Goal: Task Accomplishment & Management: Use online tool/utility

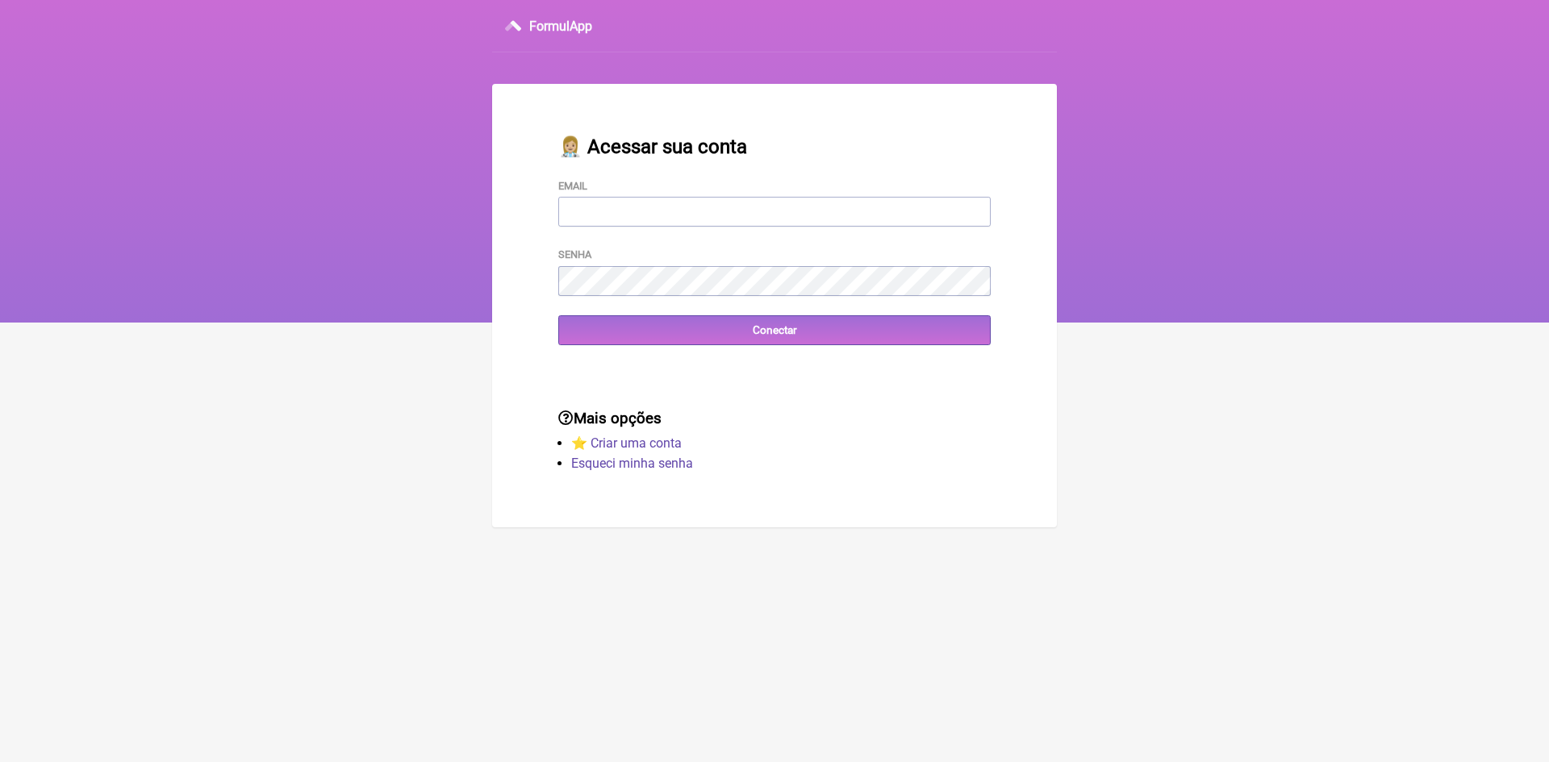
click at [596, 215] on input "Email" at bounding box center [774, 212] width 432 height 30
type input "[EMAIL_ADDRESS][DOMAIN_NAME]"
click at [733, 336] on input "Conectar" at bounding box center [774, 330] width 432 height 30
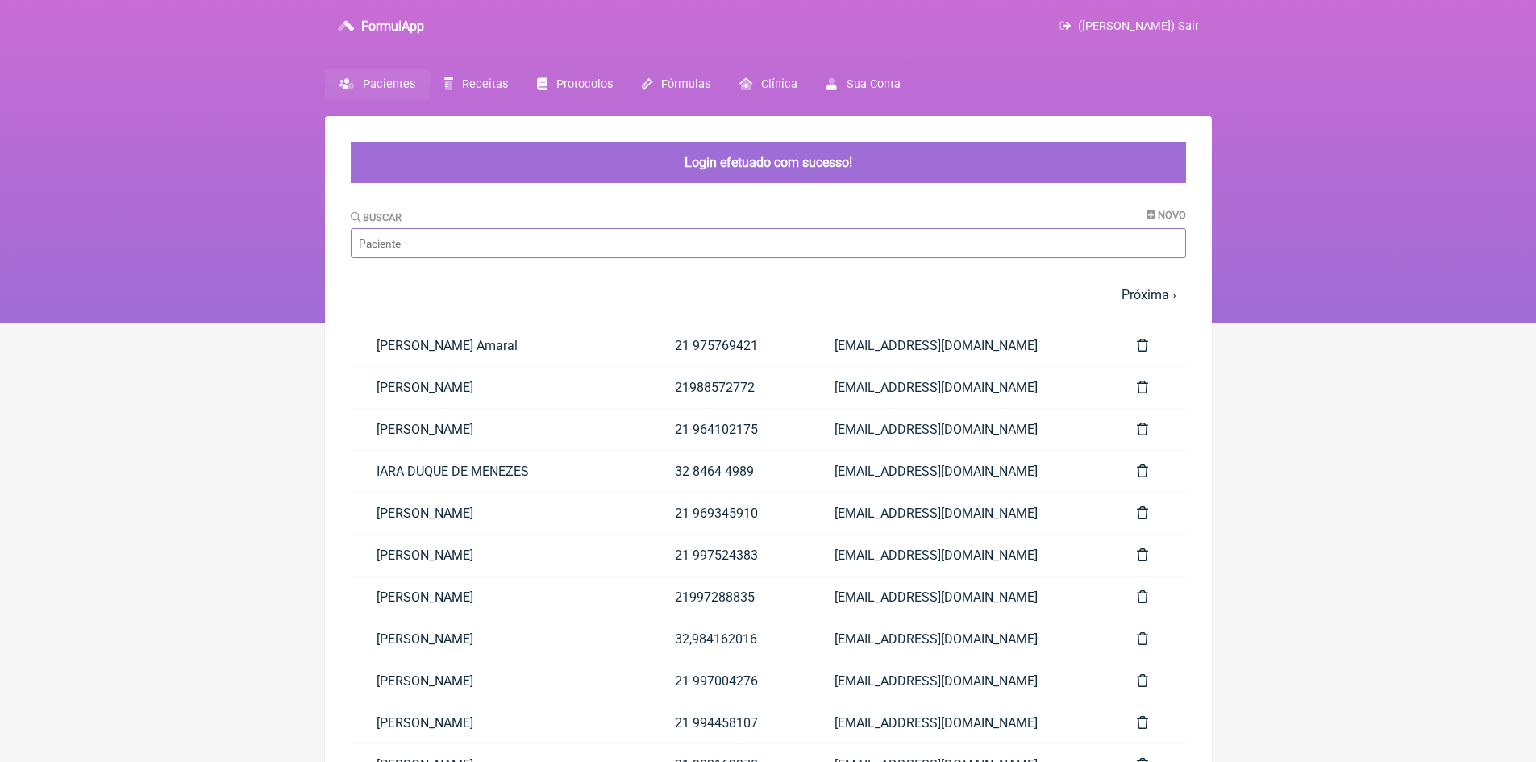
click at [460, 240] on input "Buscar" at bounding box center [769, 243] width 836 height 30
click at [461, 246] on input "Buscar" at bounding box center [769, 243] width 836 height 30
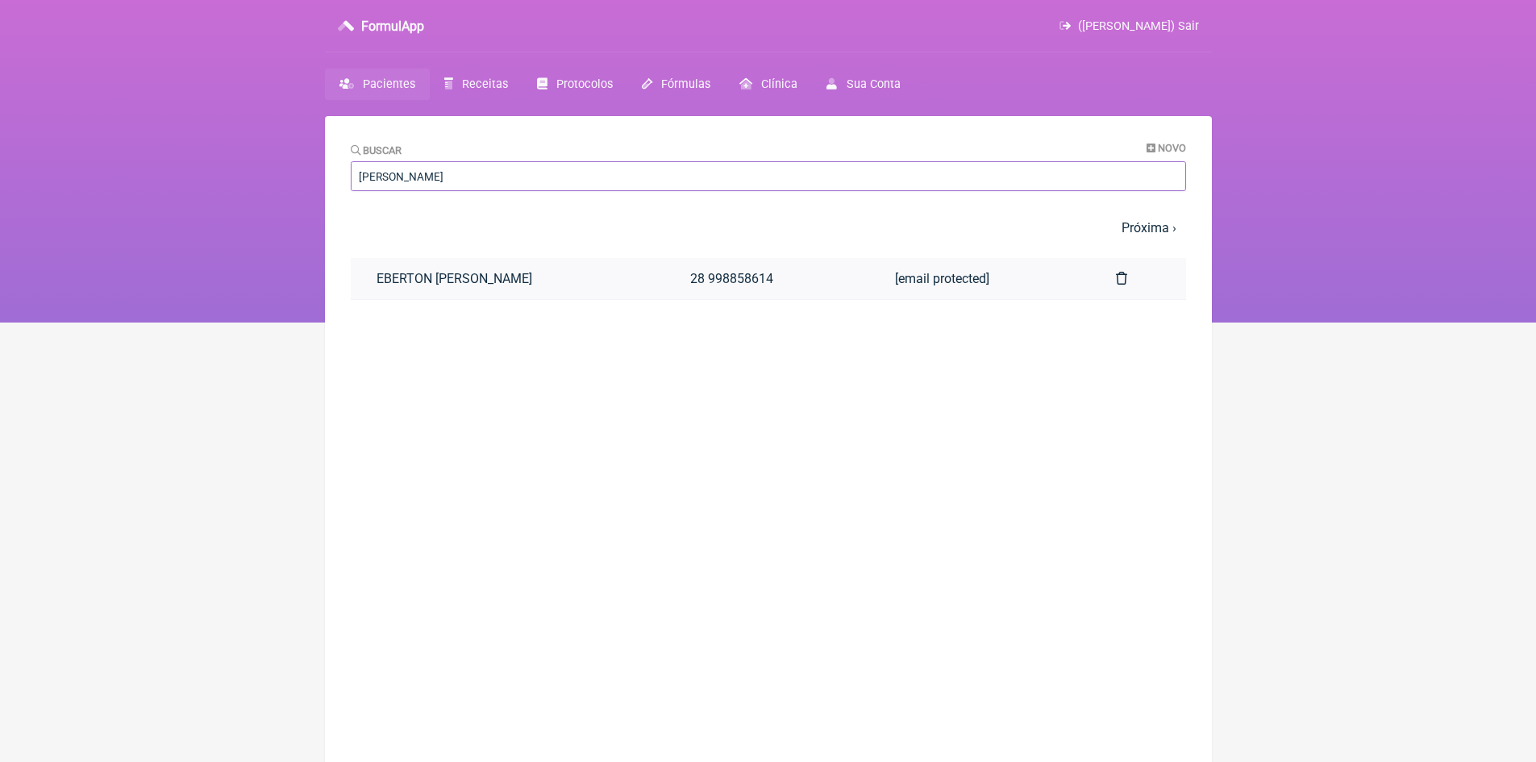
type input "ebert"
click at [469, 274] on link "EBERTON DECOTHÉ THOMPSON" at bounding box center [508, 278] width 315 height 41
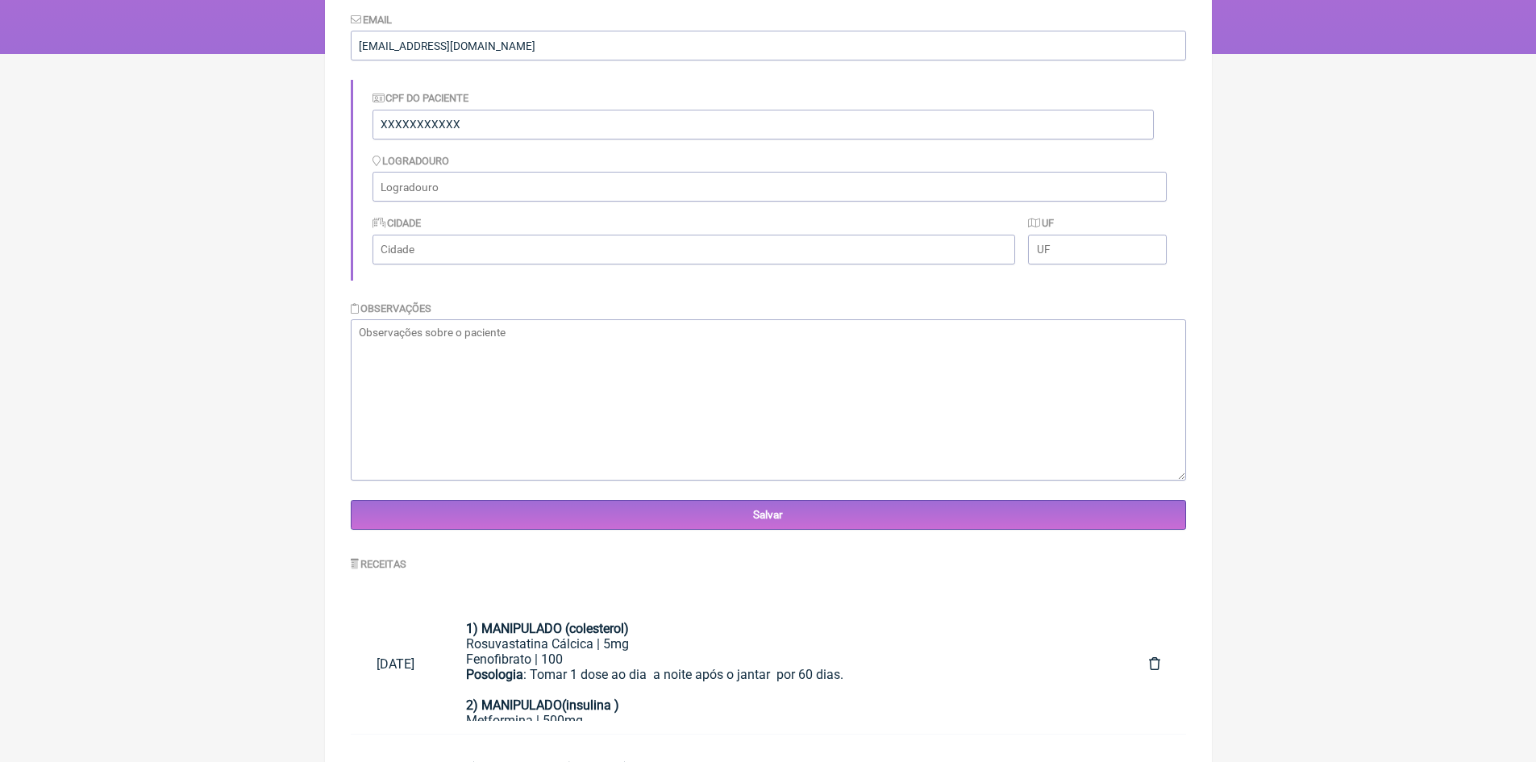
scroll to position [403, 0]
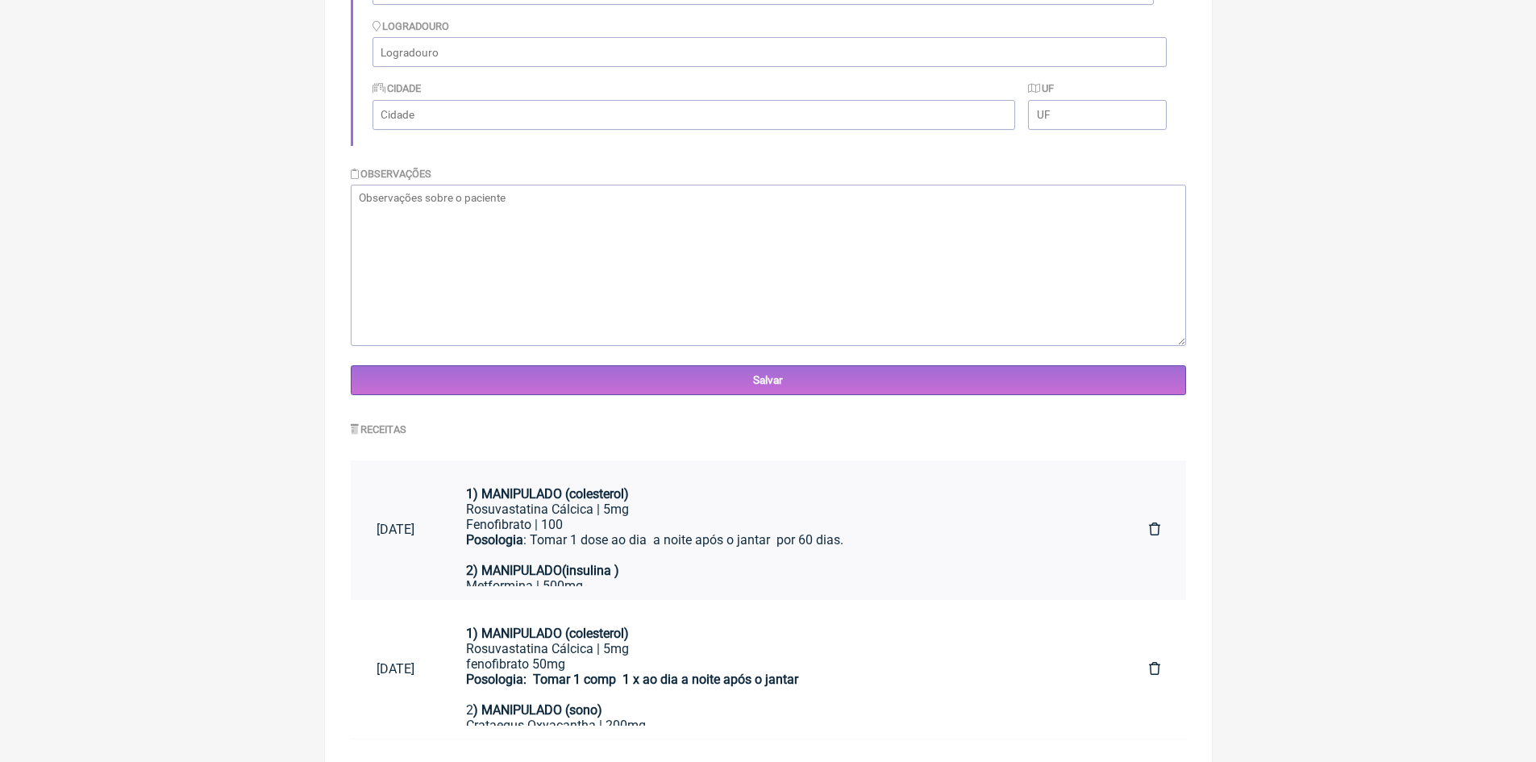
click at [557, 498] on strong "1) MANIPULADO (colesterol)" at bounding box center [547, 493] width 163 height 15
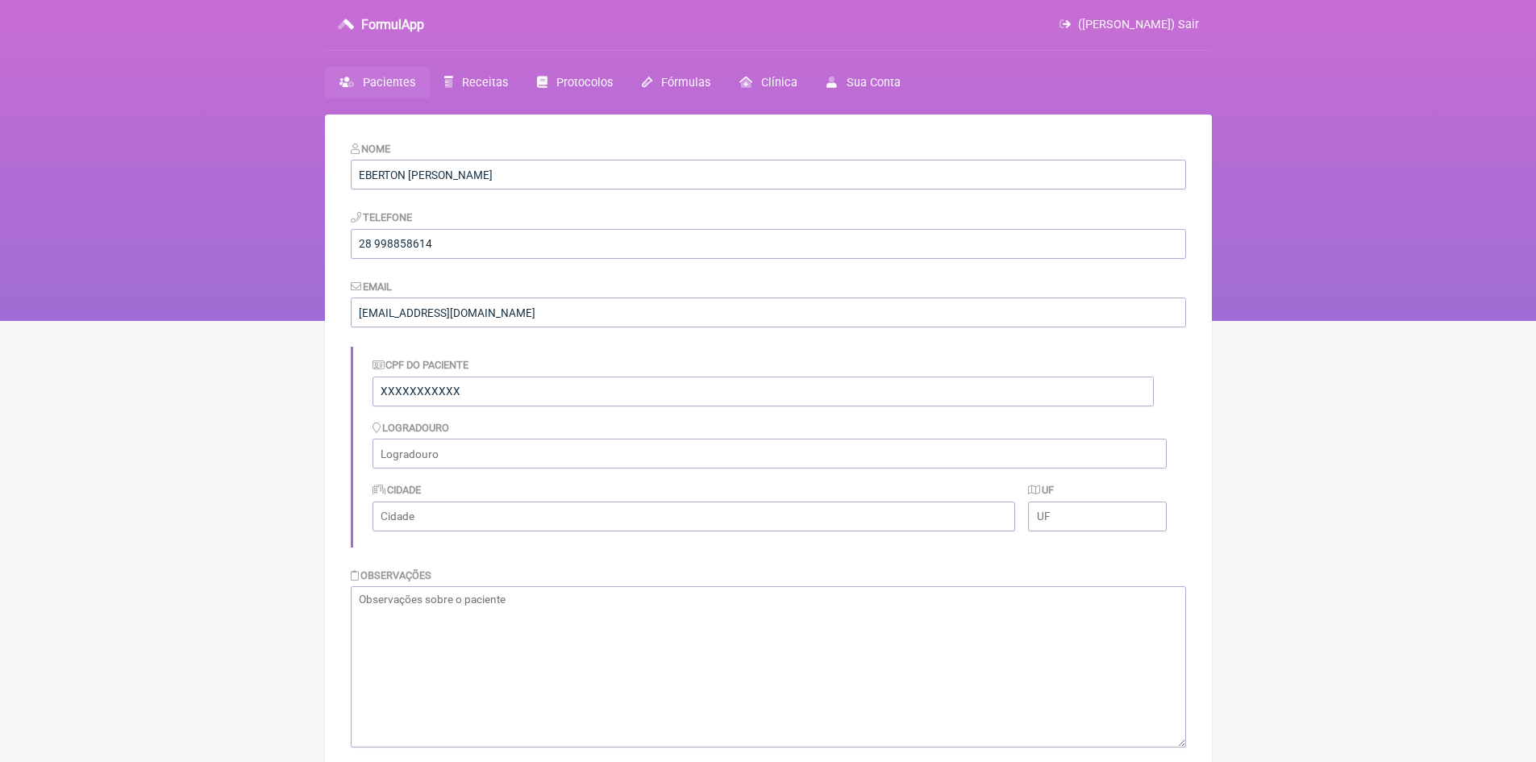
scroll to position [0, 0]
click at [390, 85] on span "Pacientes" at bounding box center [389, 84] width 52 height 14
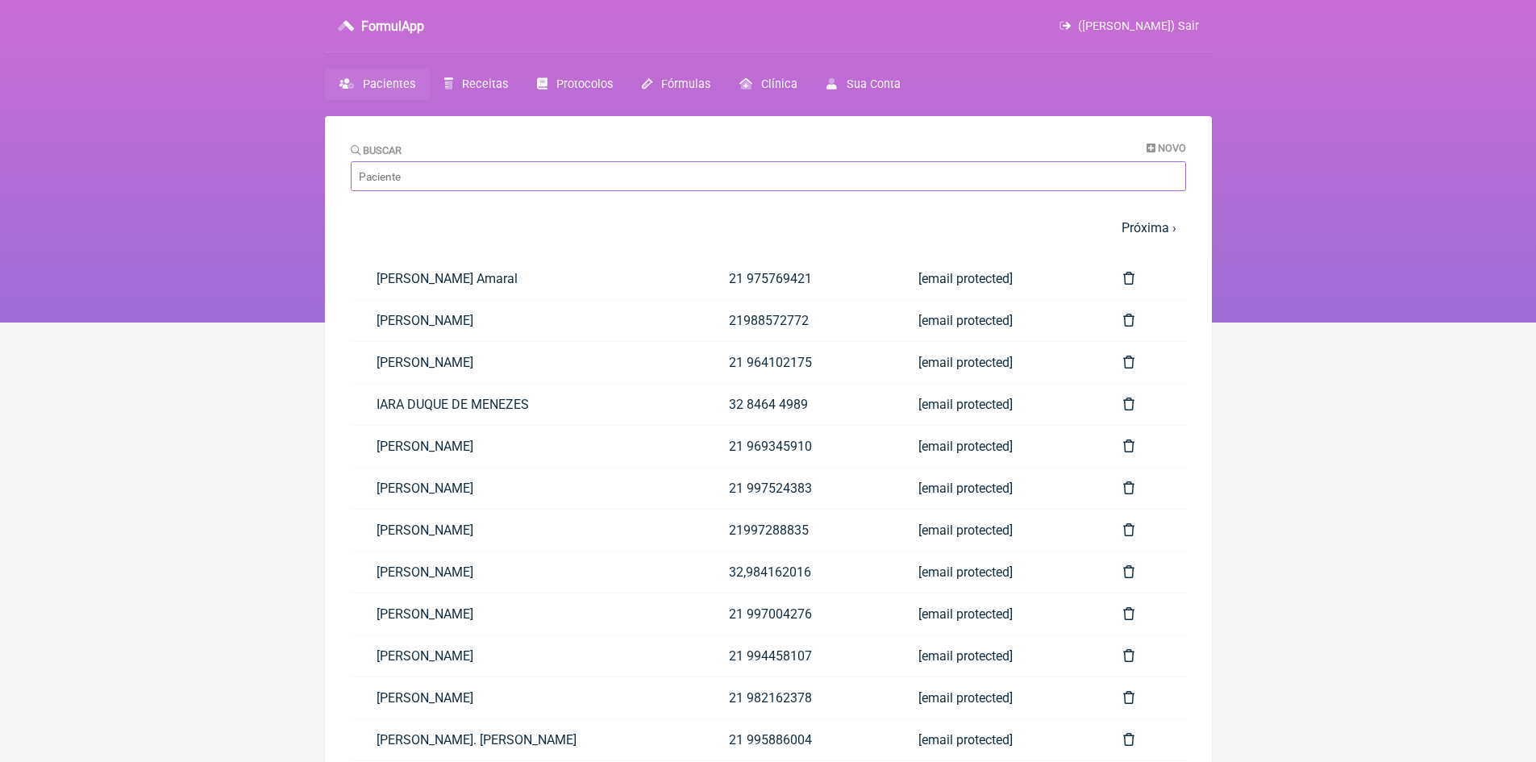
click at [491, 173] on input "Buscar" at bounding box center [769, 176] width 836 height 30
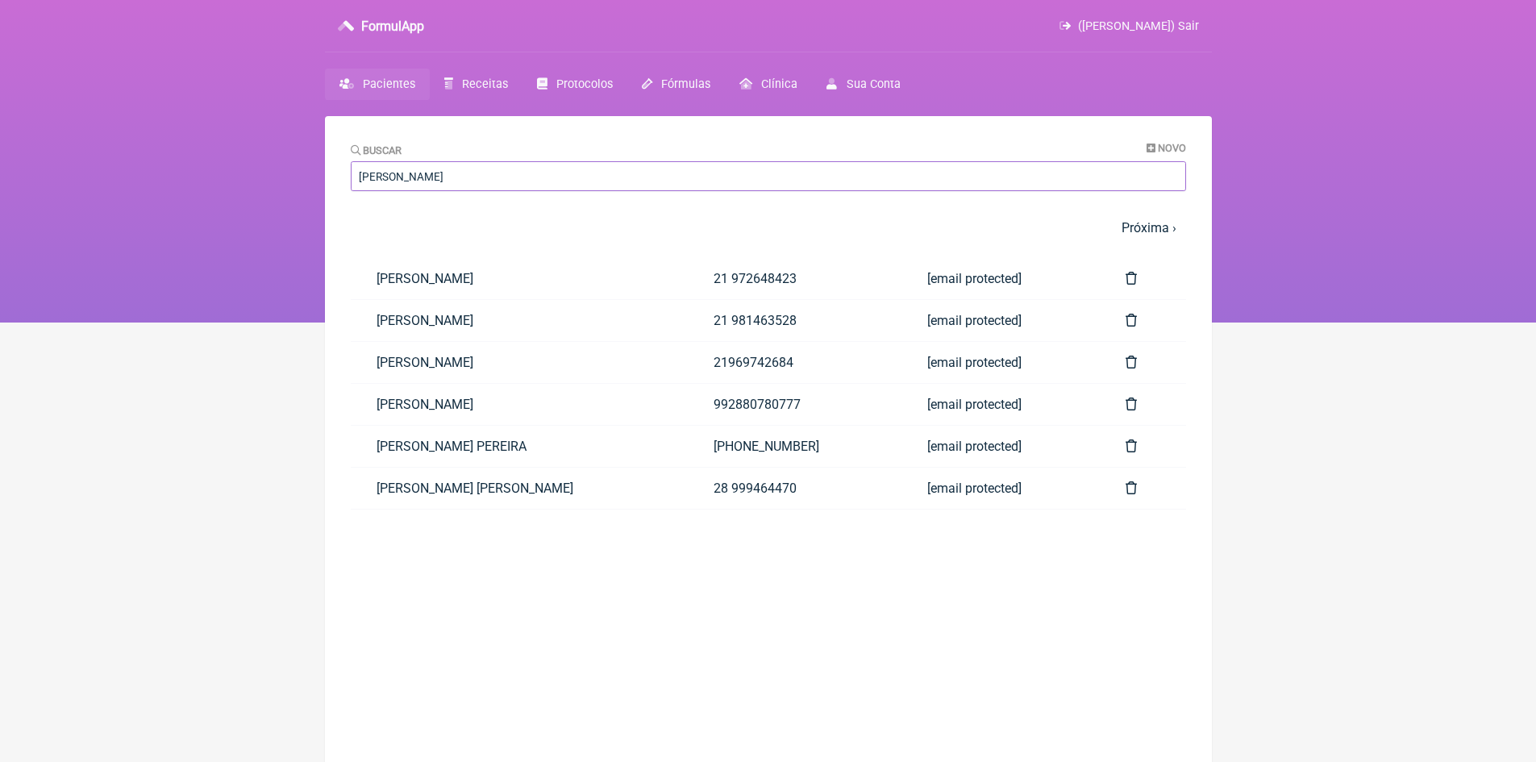
type input "lucas"
click at [468, 286] on link "LUCAS RODRIGUES NUNES" at bounding box center [520, 278] width 338 height 41
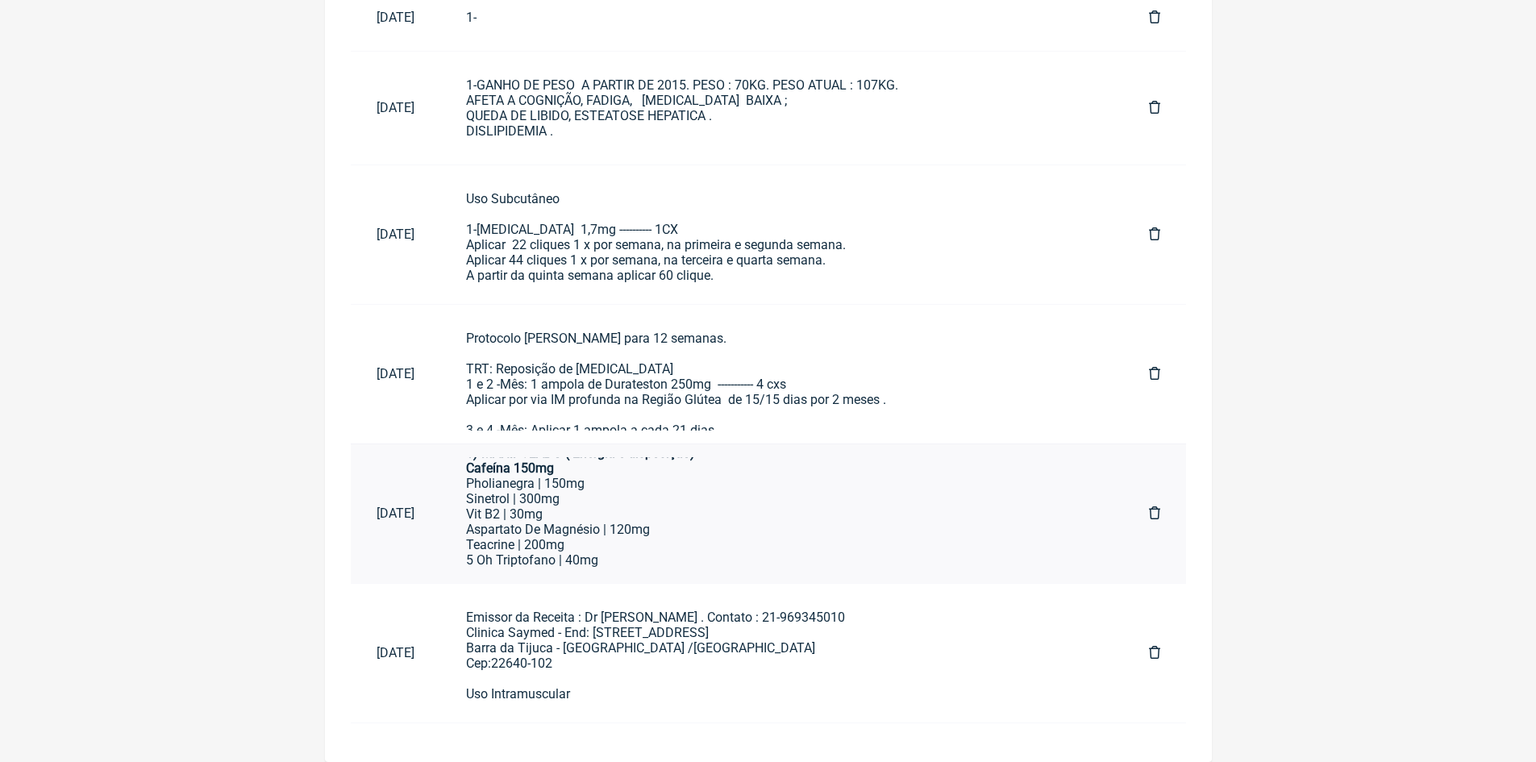
scroll to position [81, 0]
click at [567, 528] on div "5 Oh Triptofano | 40mg" at bounding box center [782, 534] width 632 height 15
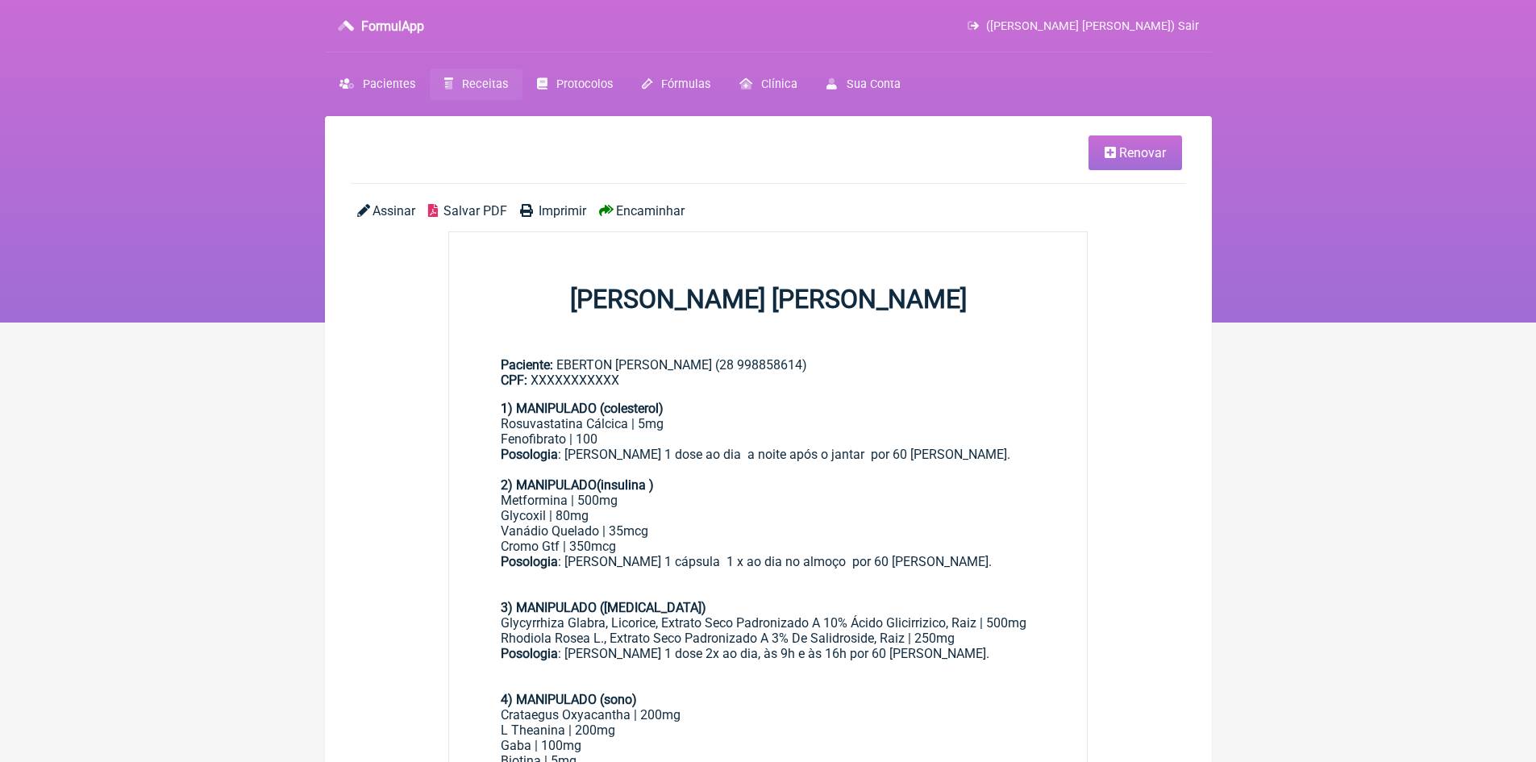
click at [1145, 153] on span "Renovar" at bounding box center [1142, 152] width 47 height 15
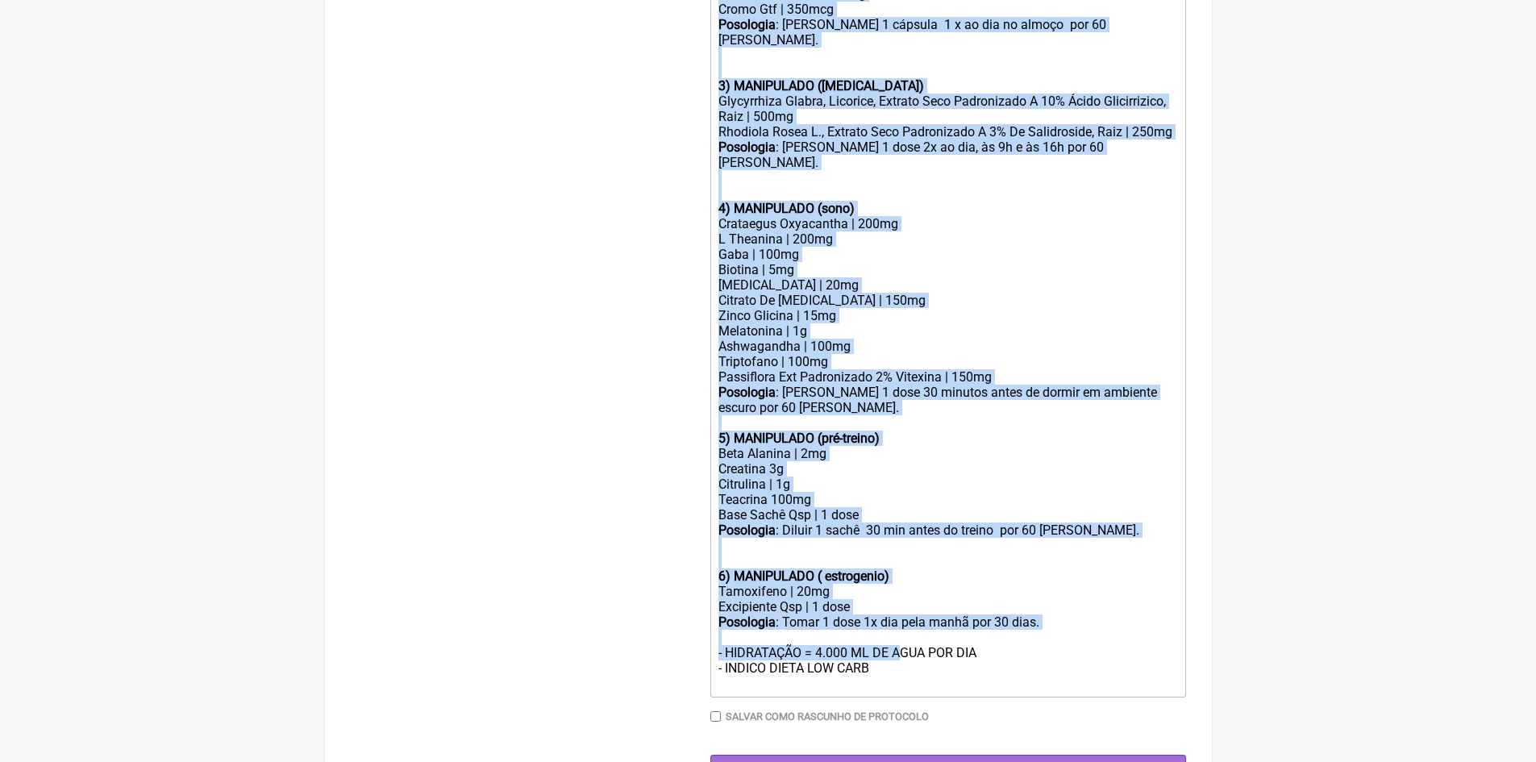
scroll to position [726, 0]
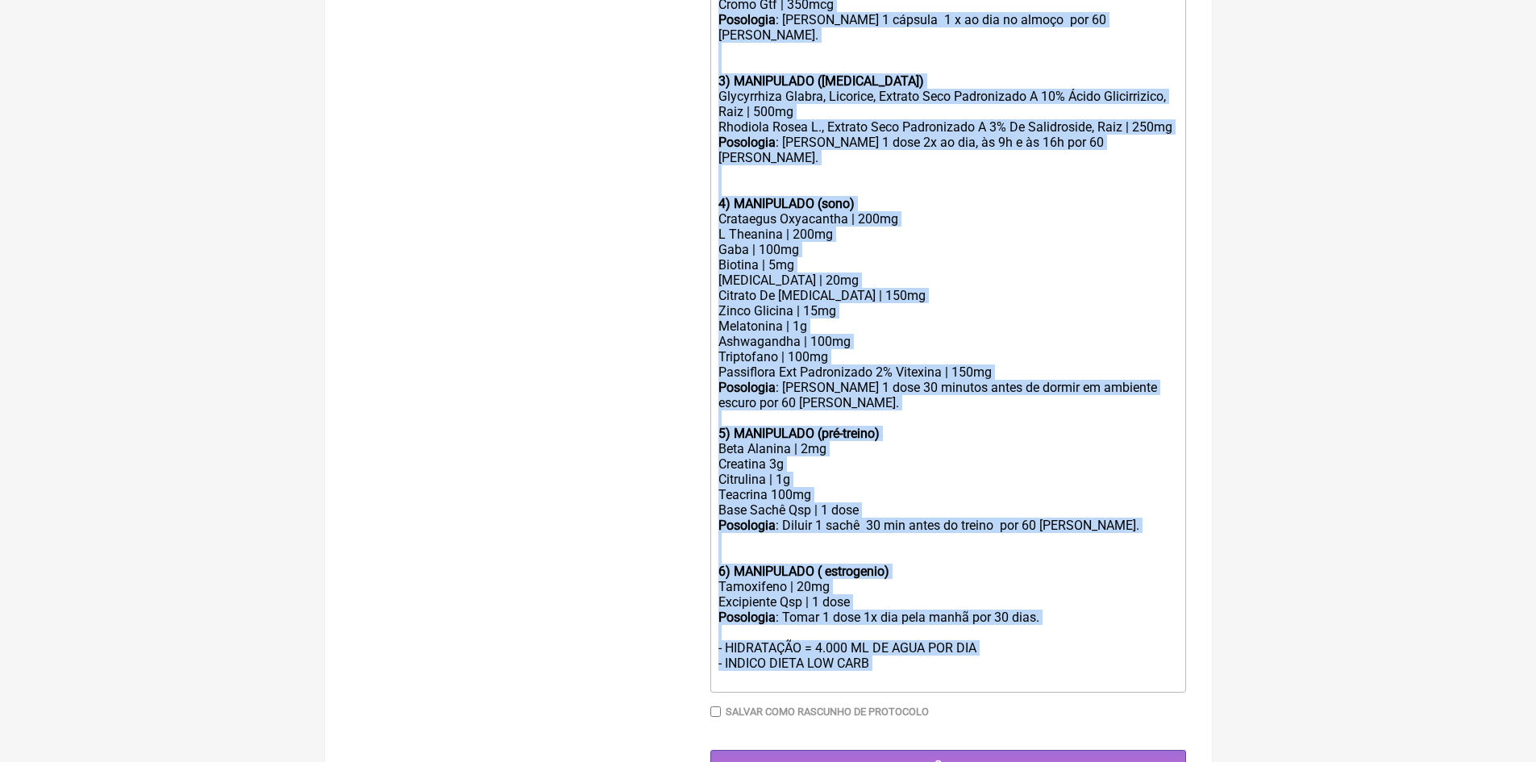
drag, startPoint x: 715, startPoint y: 345, endPoint x: 923, endPoint y: 647, distance: 366.0
click at [923, 647] on trix-editor "1) MANIPULADO (colesterol) Rosuvastatina Cálcica | 5mg Fenofibrato | 100 Posolo…" at bounding box center [949, 265] width 476 height 855
type trix-editor "<div><strong>1) MANIPULADO (colesterol)</strong></div><div>Rosuvastatina Cálcic…"
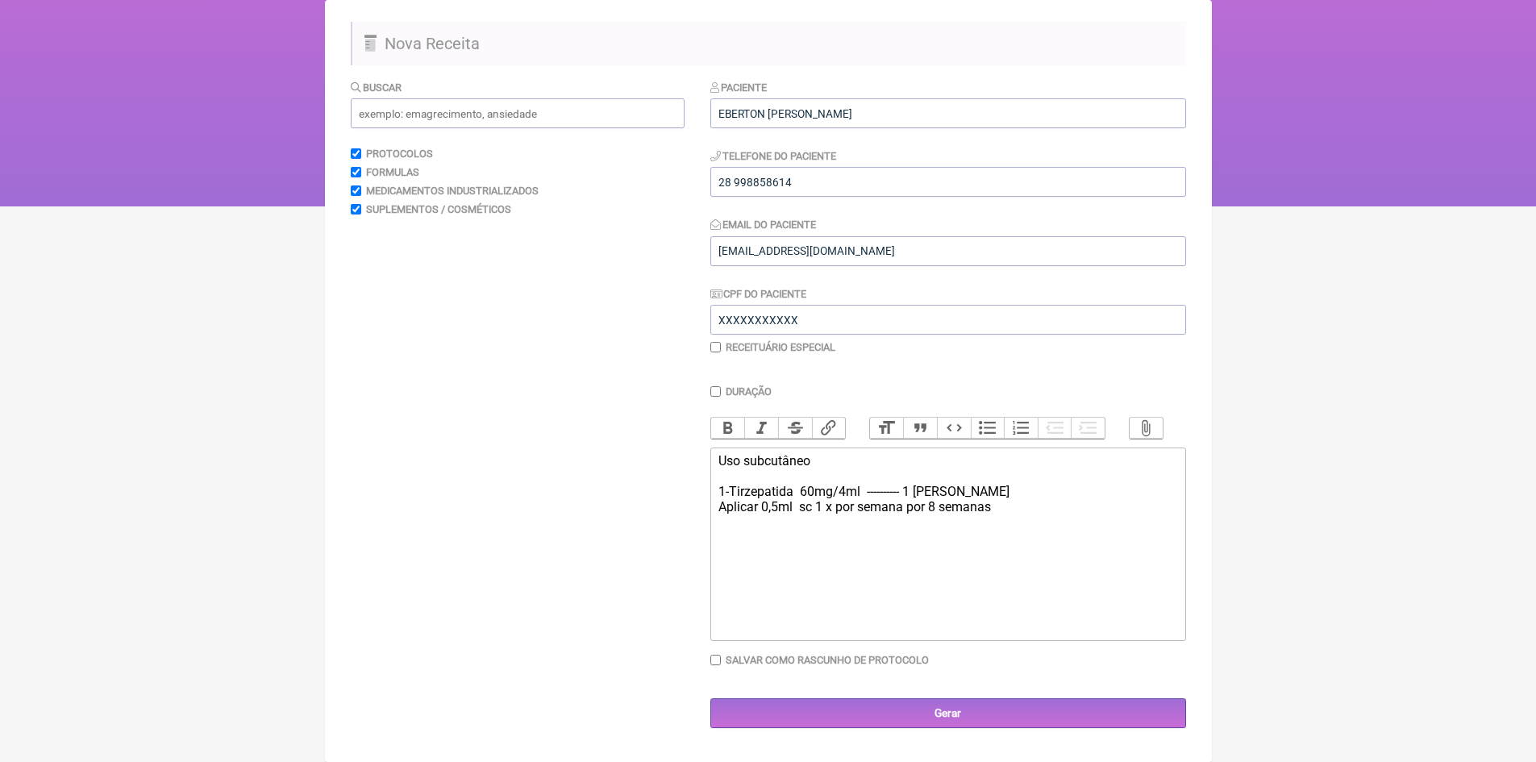
type trix-editor "<div>Uso subcutâneo<br><br>1-Tirzepatida&nbsp; 60mg/4ml&nbsp; ---------- 1 fras…"
click at [934, 726] on input "Gerar" at bounding box center [949, 713] width 476 height 30
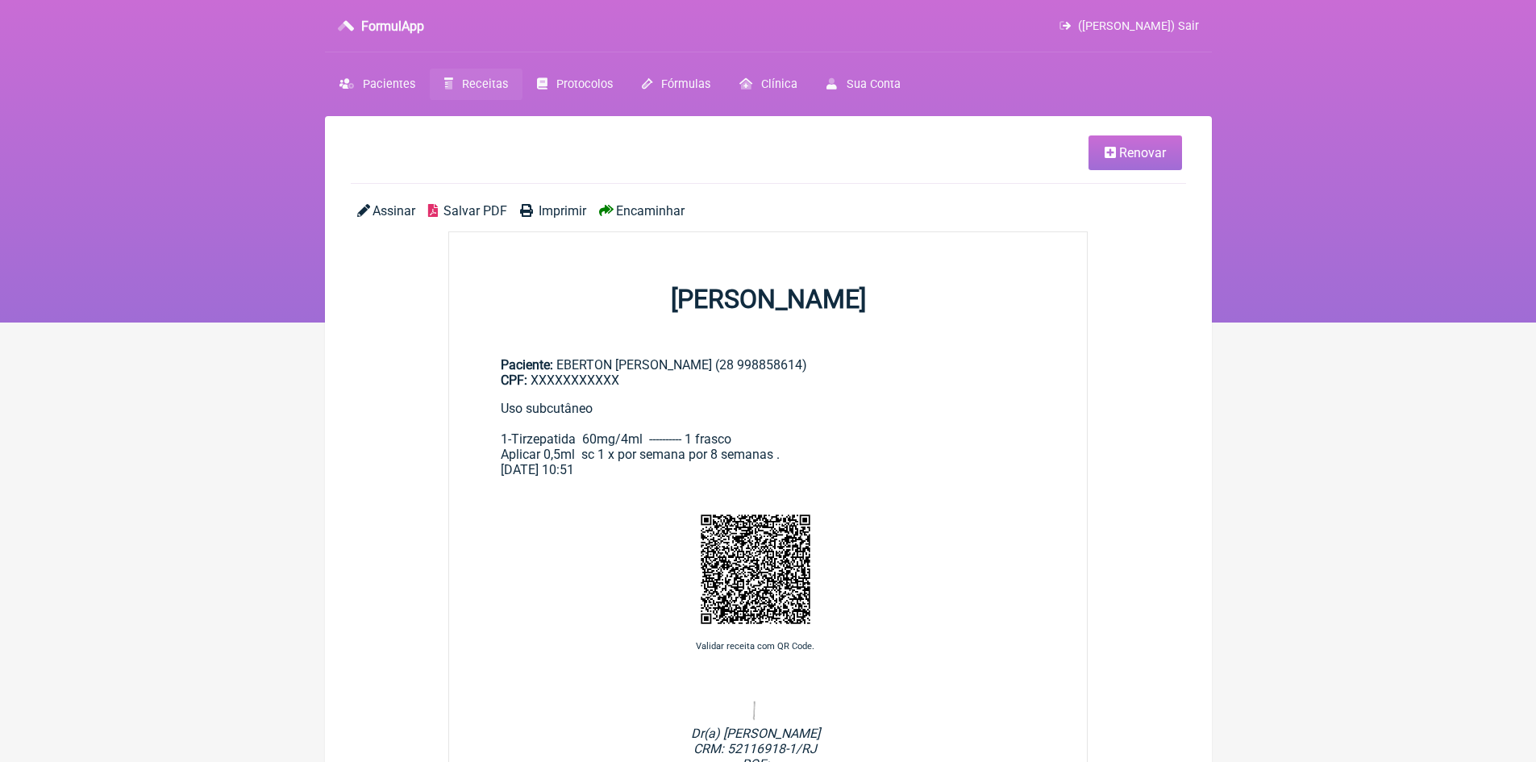
click at [556, 215] on span "Imprimir" at bounding box center [563, 210] width 48 height 15
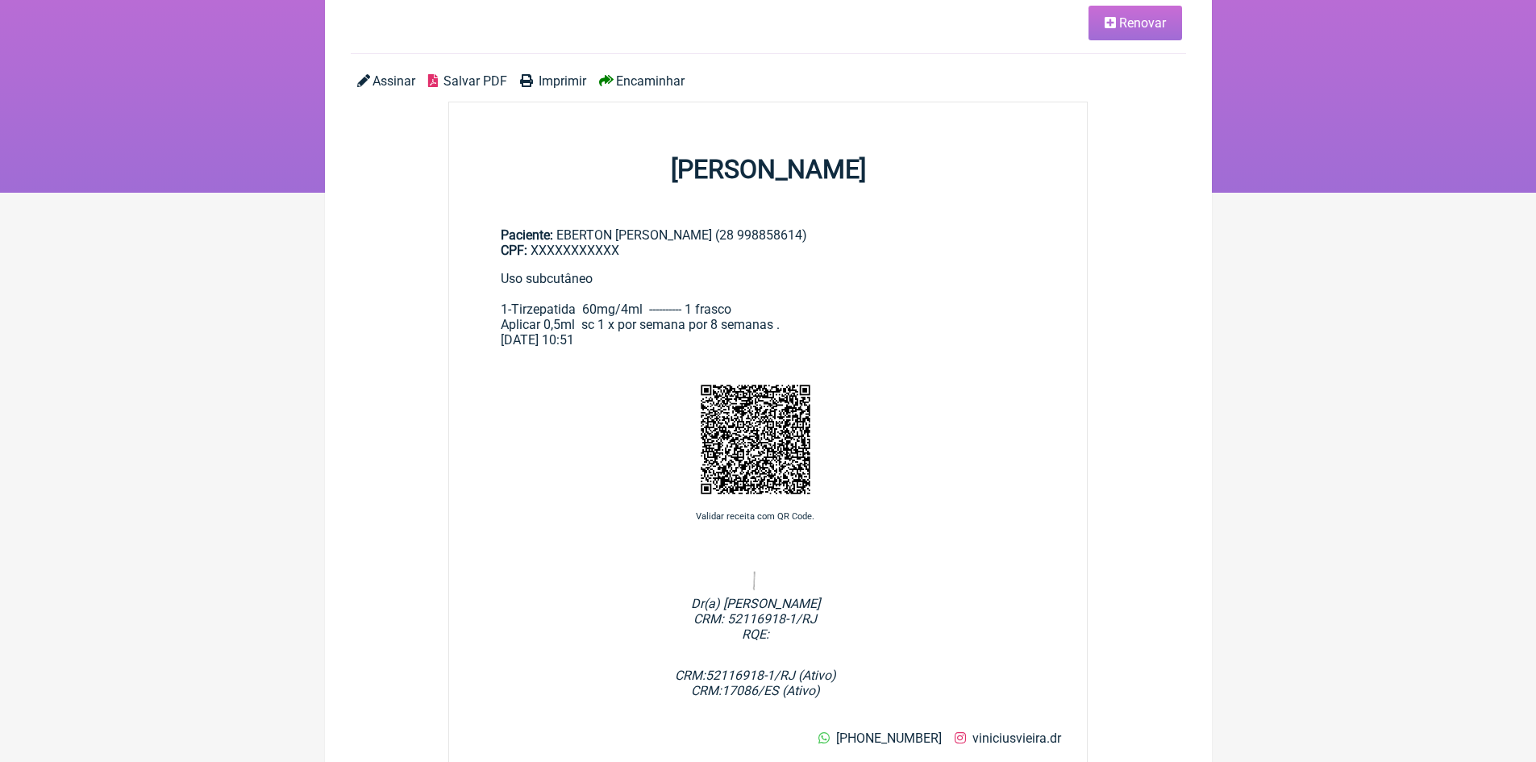
scroll to position [161, 0]
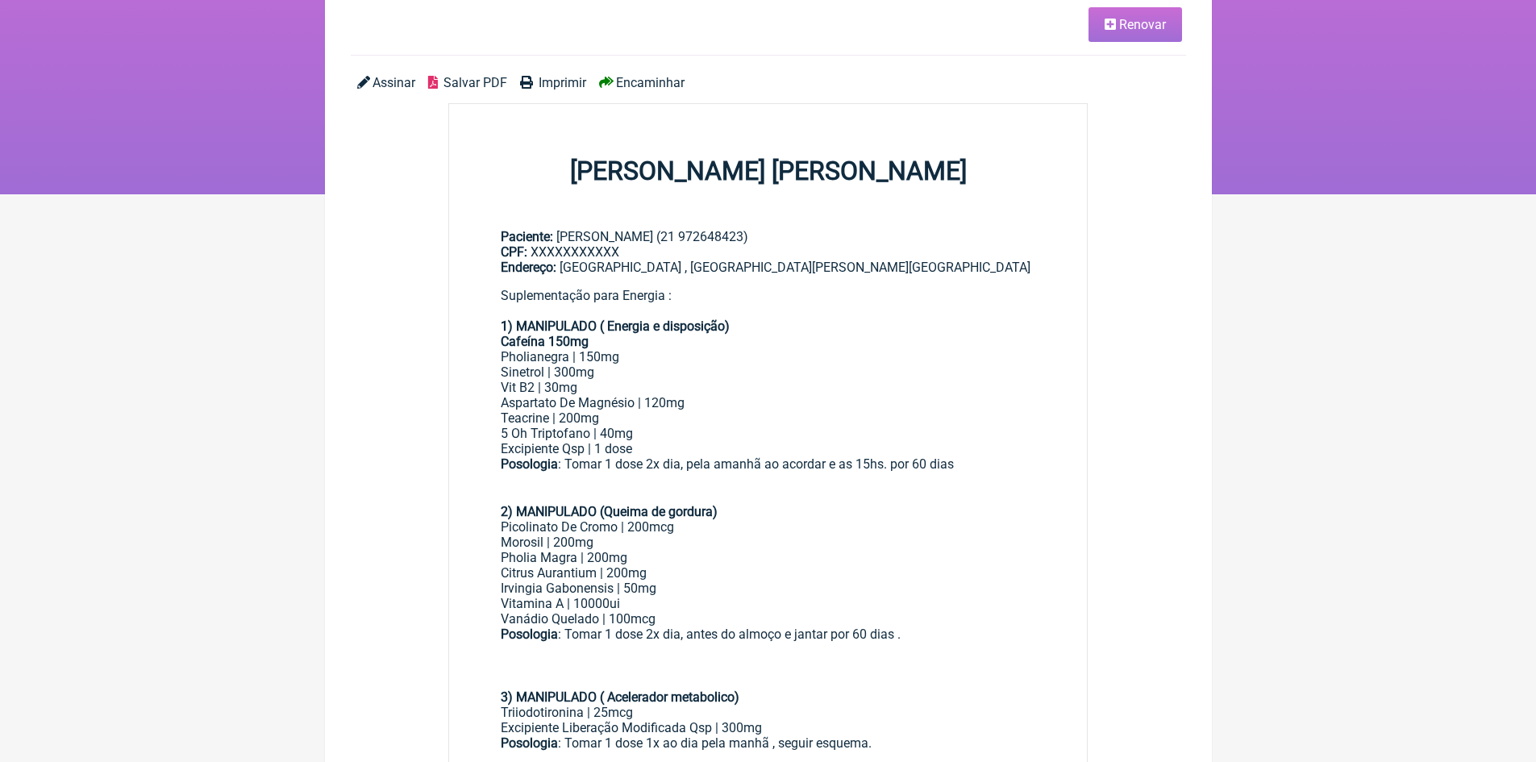
scroll to position [81, 0]
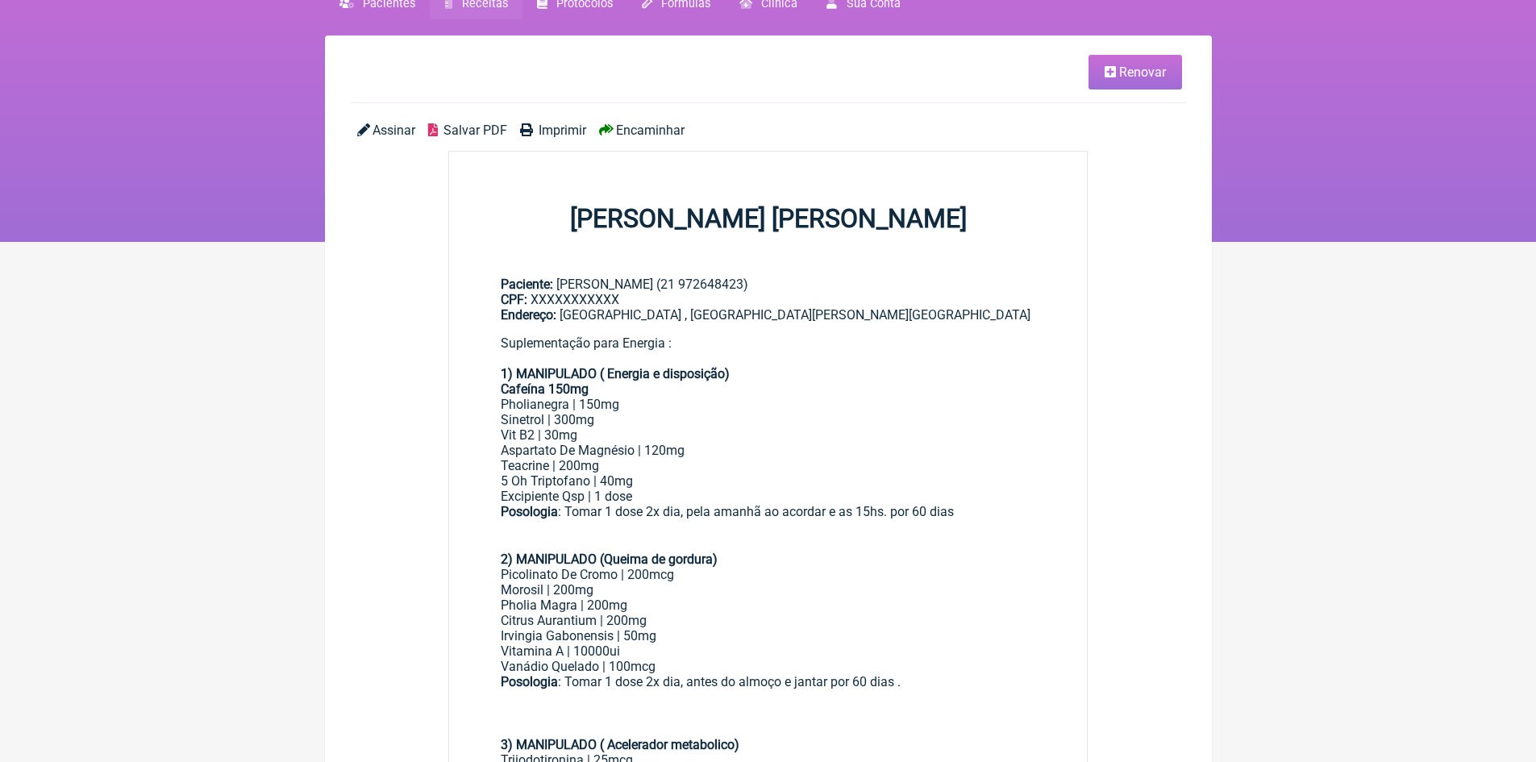
click at [1157, 73] on span "Renovar" at bounding box center [1142, 72] width 47 height 15
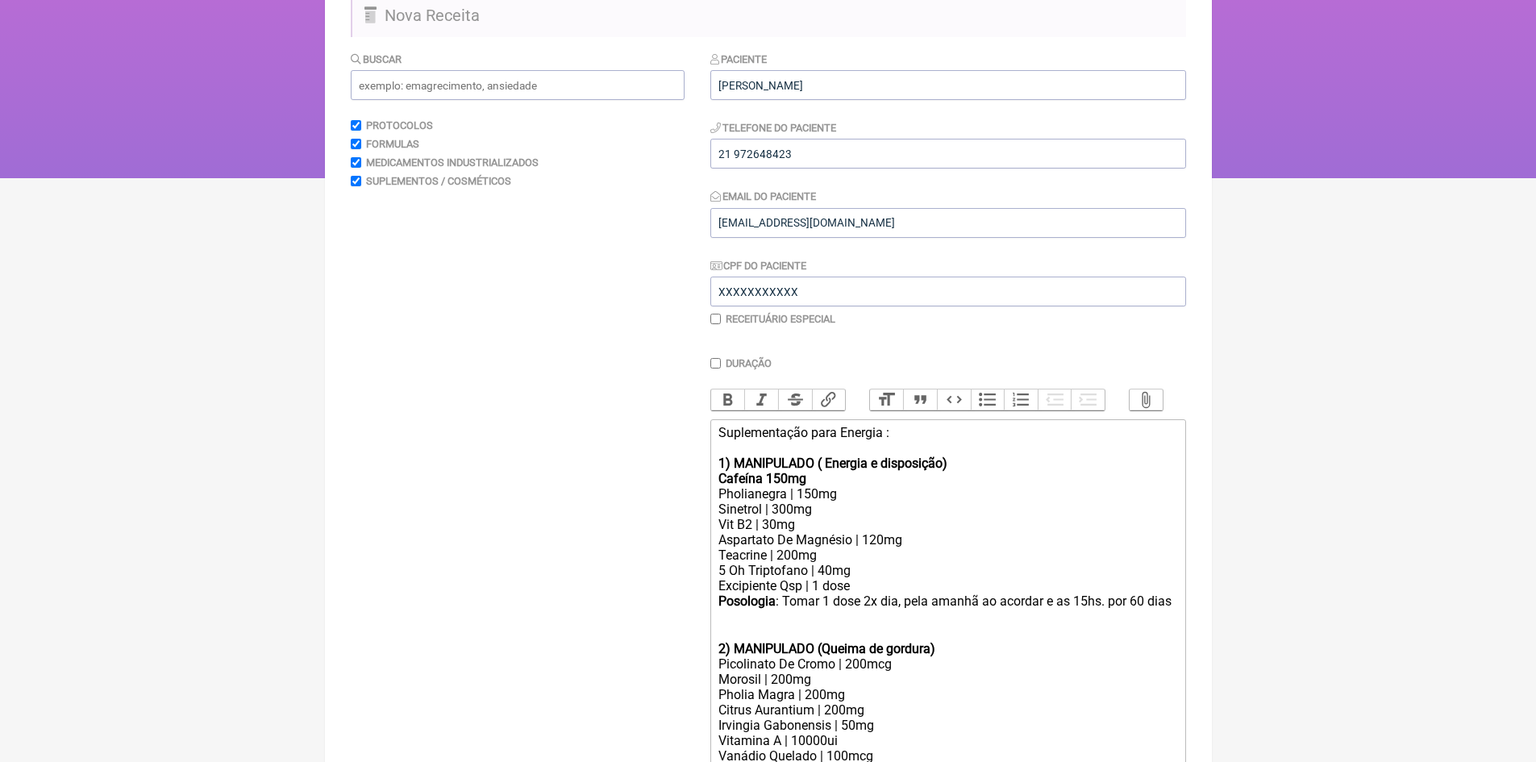
scroll to position [161, 0]
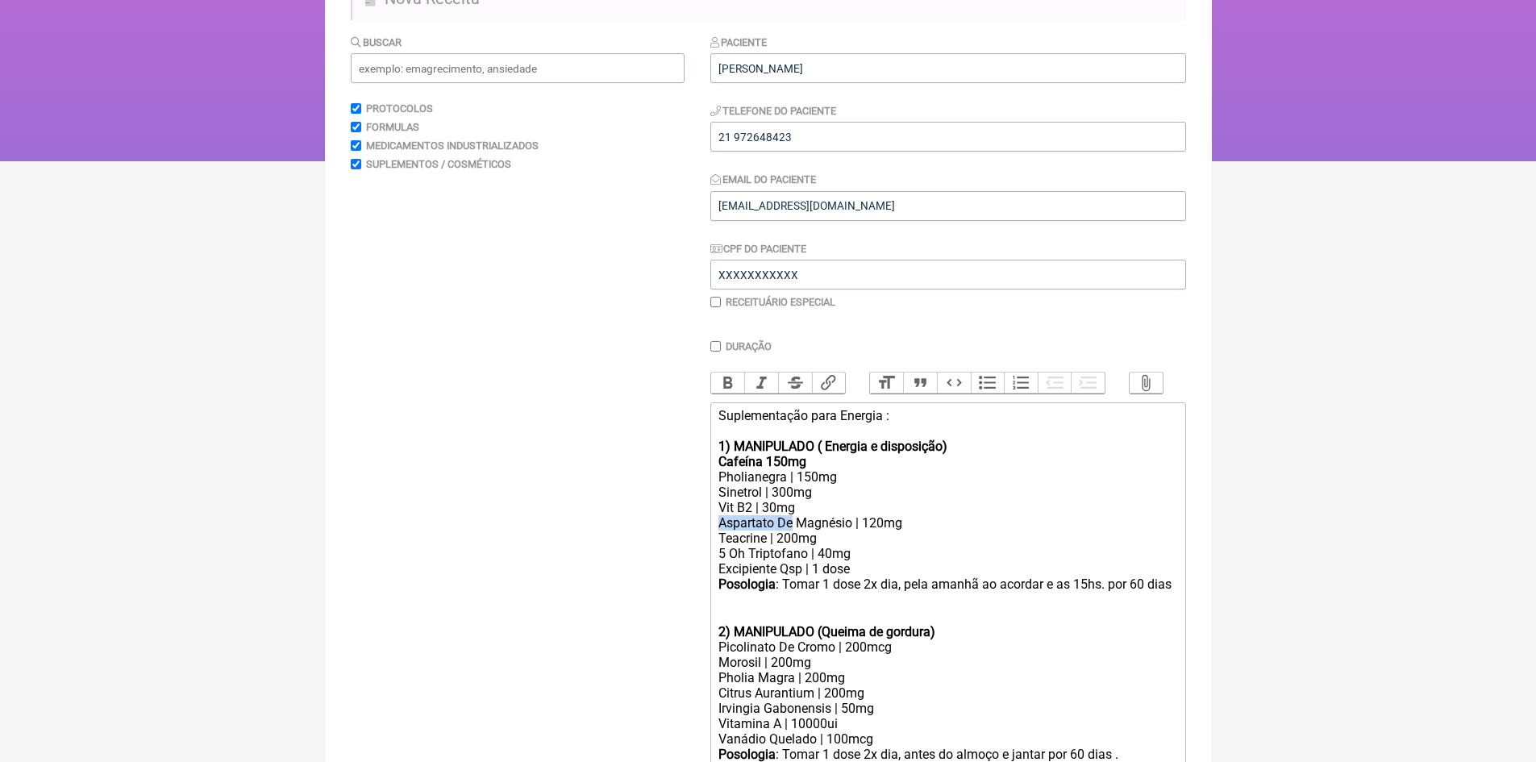
drag, startPoint x: 794, startPoint y: 534, endPoint x: 712, endPoint y: 534, distance: 81.5
click at [712, 534] on trix-editor "Suplementação para Energia : 1) MANIPULADO ( Energia e disposição) Cafeína 150m…" at bounding box center [949, 717] width 476 height 630
click at [811, 531] on div "Magnésio | 120mg" at bounding box center [948, 522] width 458 height 15
click at [769, 500] on div "Sinetrol | 300mg" at bounding box center [948, 492] width 458 height 15
click at [787, 500] on div "Sinefrina 300mg" at bounding box center [948, 492] width 458 height 15
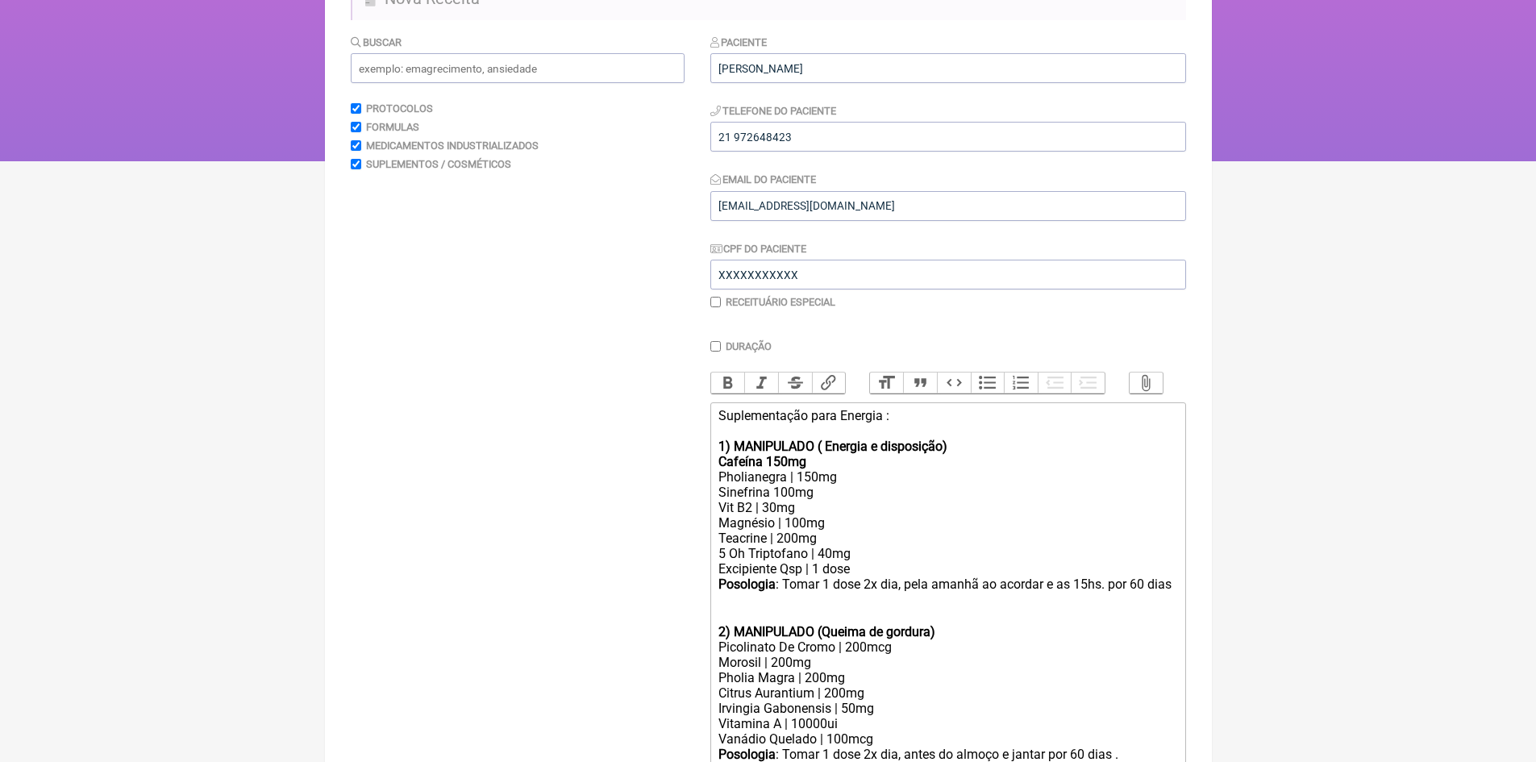
click at [831, 561] on div "5 Oh Triptofano | 40mg" at bounding box center [948, 553] width 458 height 15
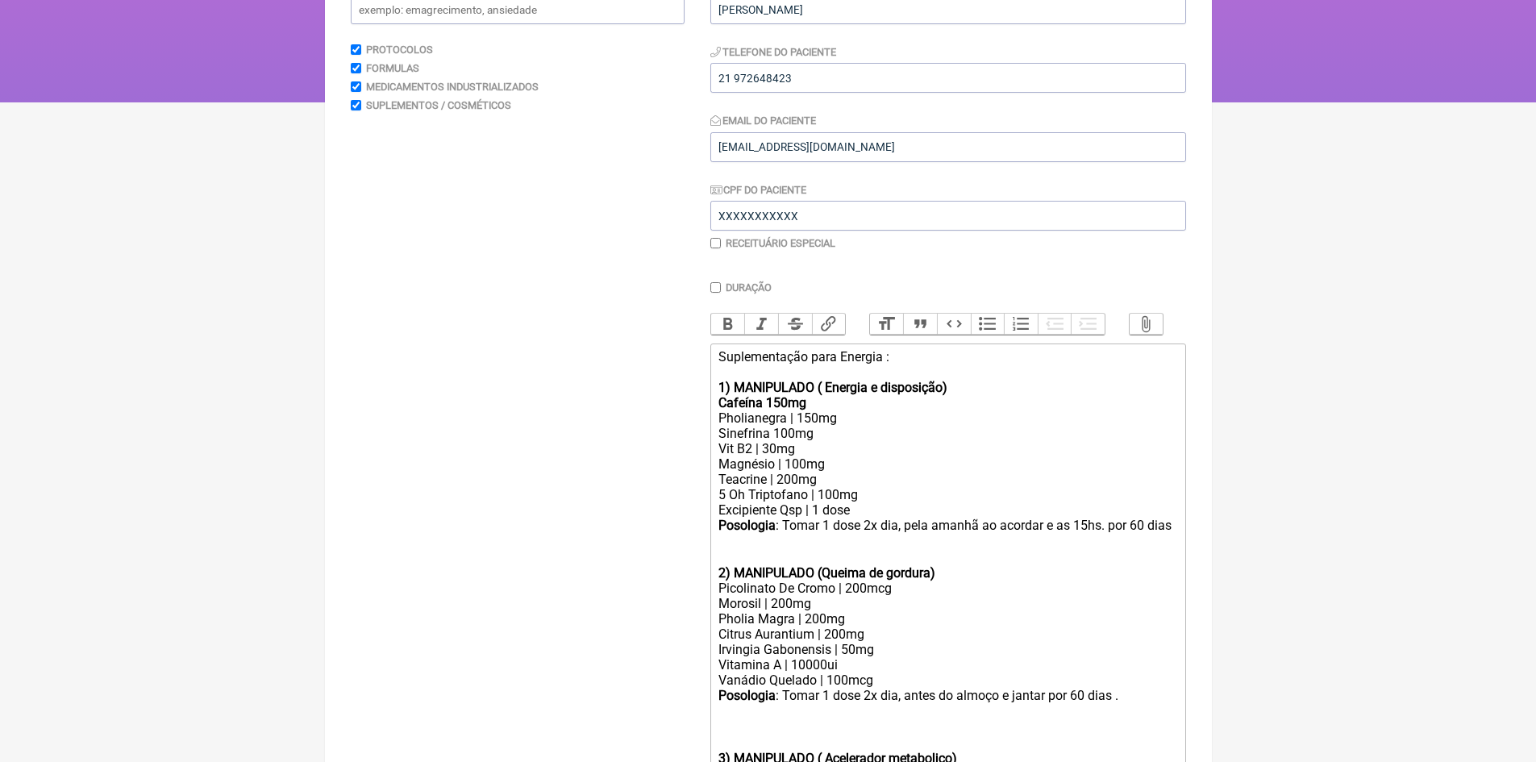
scroll to position [403, 0]
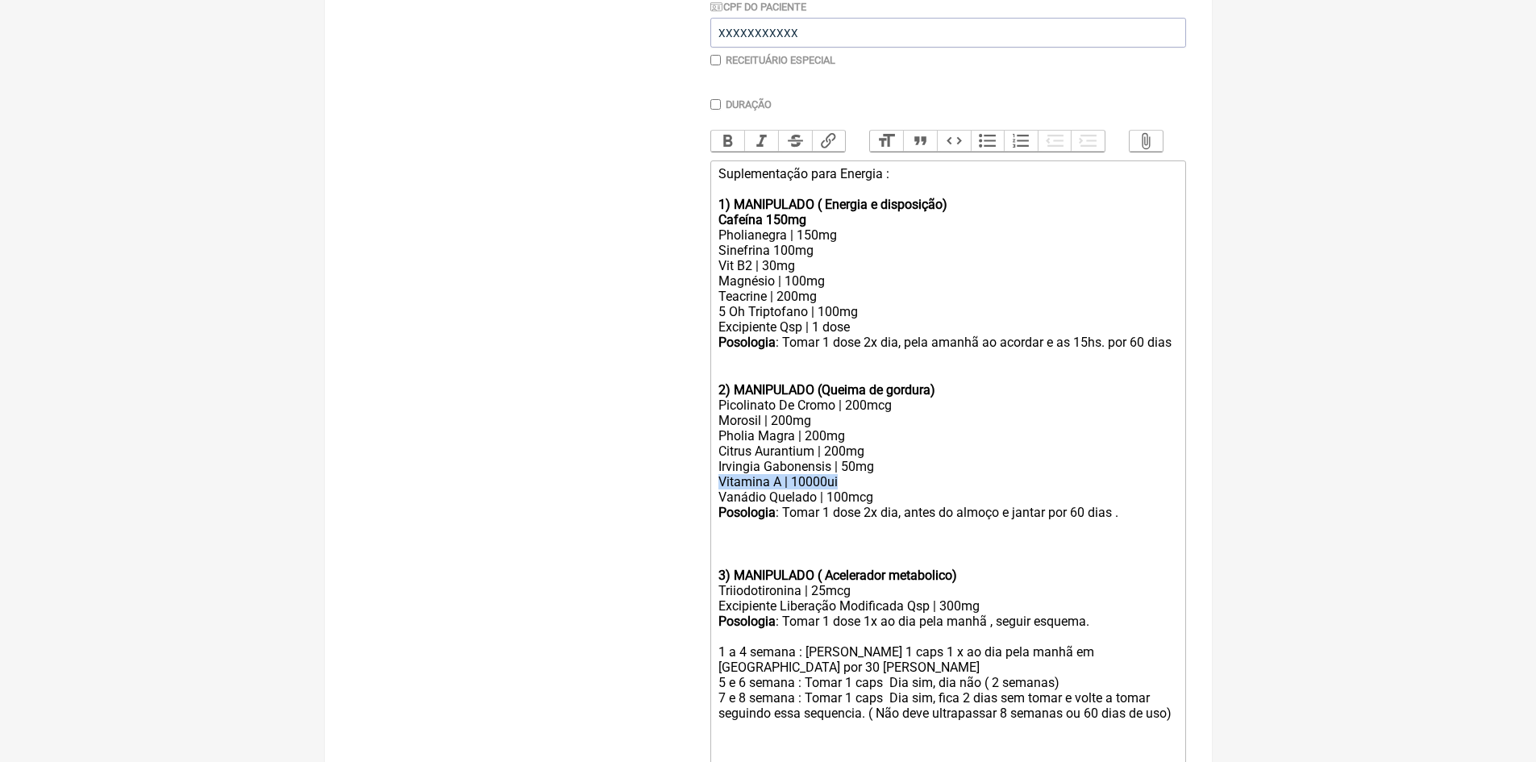
drag, startPoint x: 719, startPoint y: 490, endPoint x: 844, endPoint y: 498, distance: 126.1
click at [844, 490] on div "Vitamina A | 10000ui" at bounding box center [948, 481] width 458 height 15
drag, startPoint x: 717, startPoint y: 479, endPoint x: 894, endPoint y: 485, distance: 176.7
click at [894, 485] on trix-editor "Suplementação para Energia : 1) MANIPULADO ( Energia e disposição) Cafeína 150m…" at bounding box center [949, 475] width 476 height 630
click at [714, 507] on trix-editor "Suplementação para Energia : 1) MANIPULADO ( Energia e disposição) Cafeína 150m…" at bounding box center [949, 475] width 476 height 630
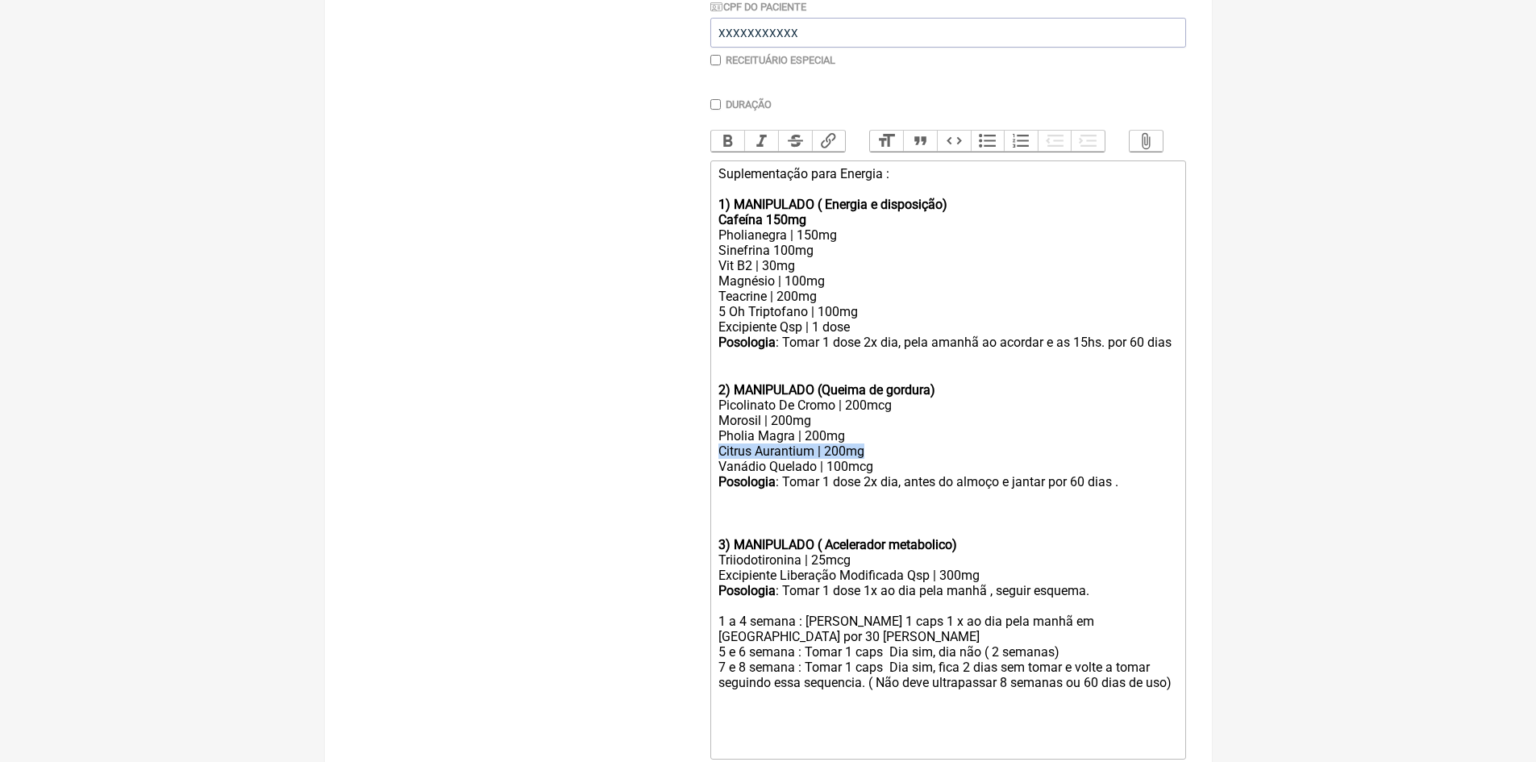
drag, startPoint x: 719, startPoint y: 462, endPoint x: 873, endPoint y: 460, distance: 154.9
click at [873, 459] on div "Citrus Aurantium | 200mg" at bounding box center [948, 451] width 458 height 15
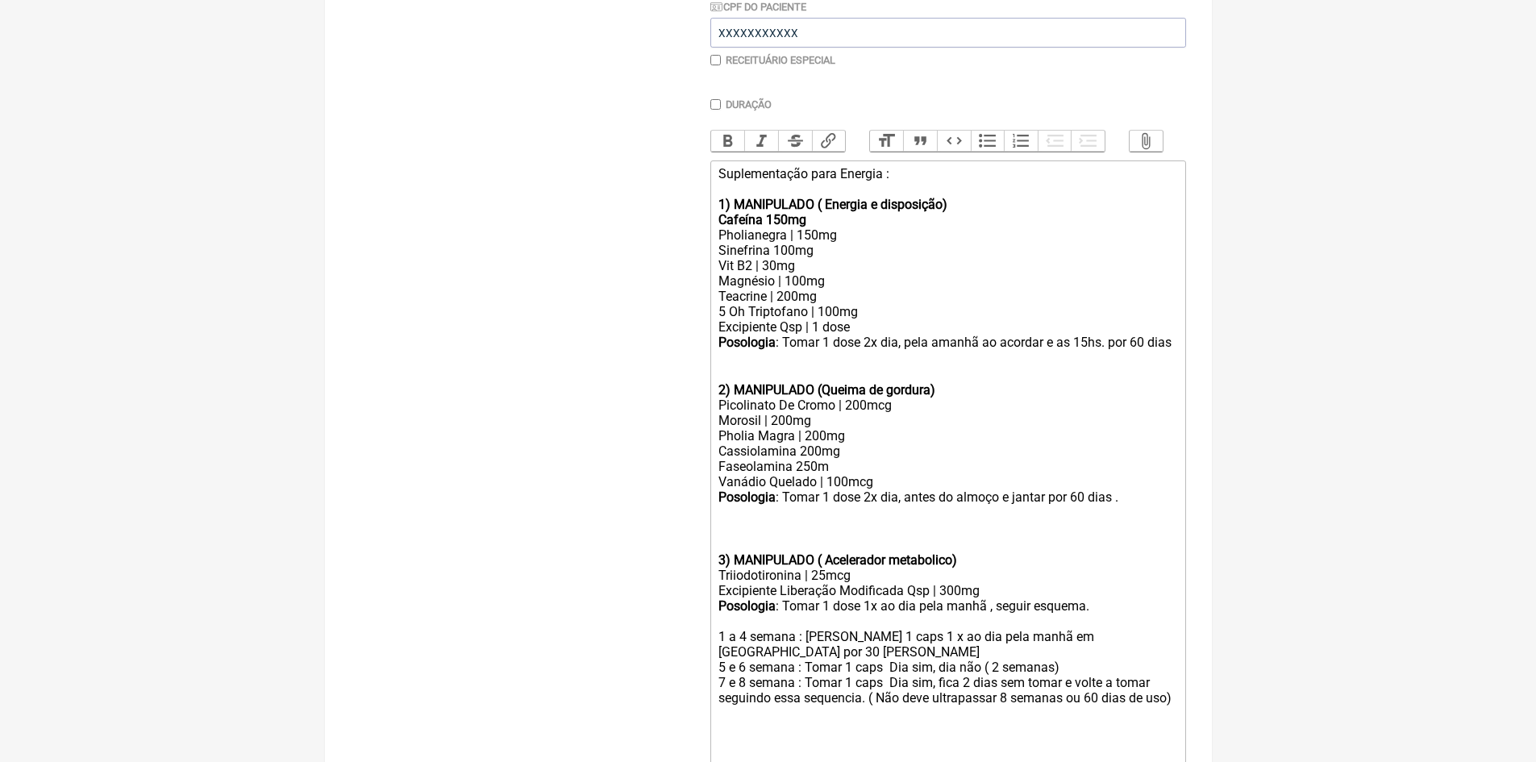
type trix-editor "<div>Suplementação para Energia :&nbsp;<br><br></div><div><strong>1) MANIPULADO…"
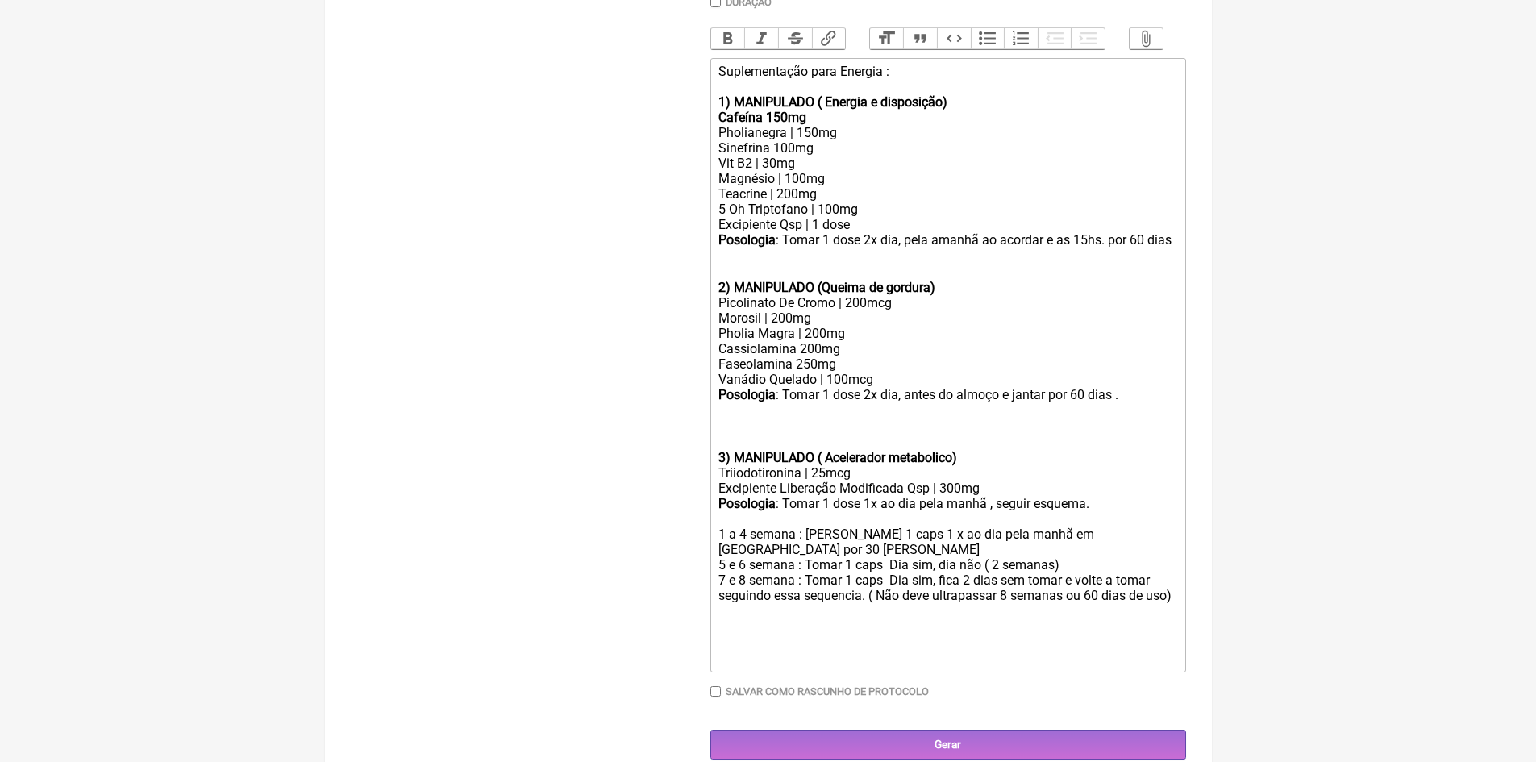
scroll to position [526, 0]
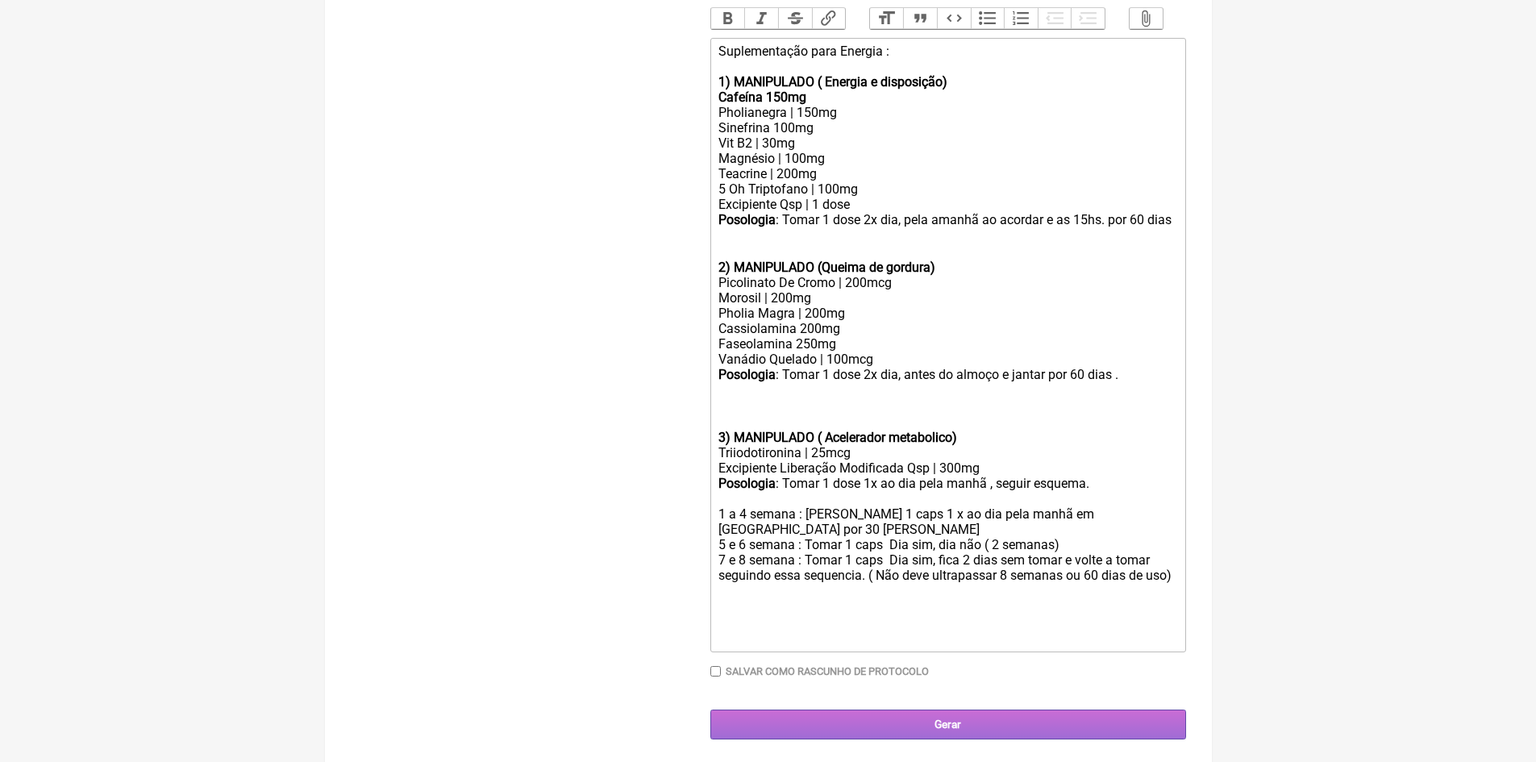
click at [940, 724] on input "Gerar" at bounding box center [949, 725] width 476 height 30
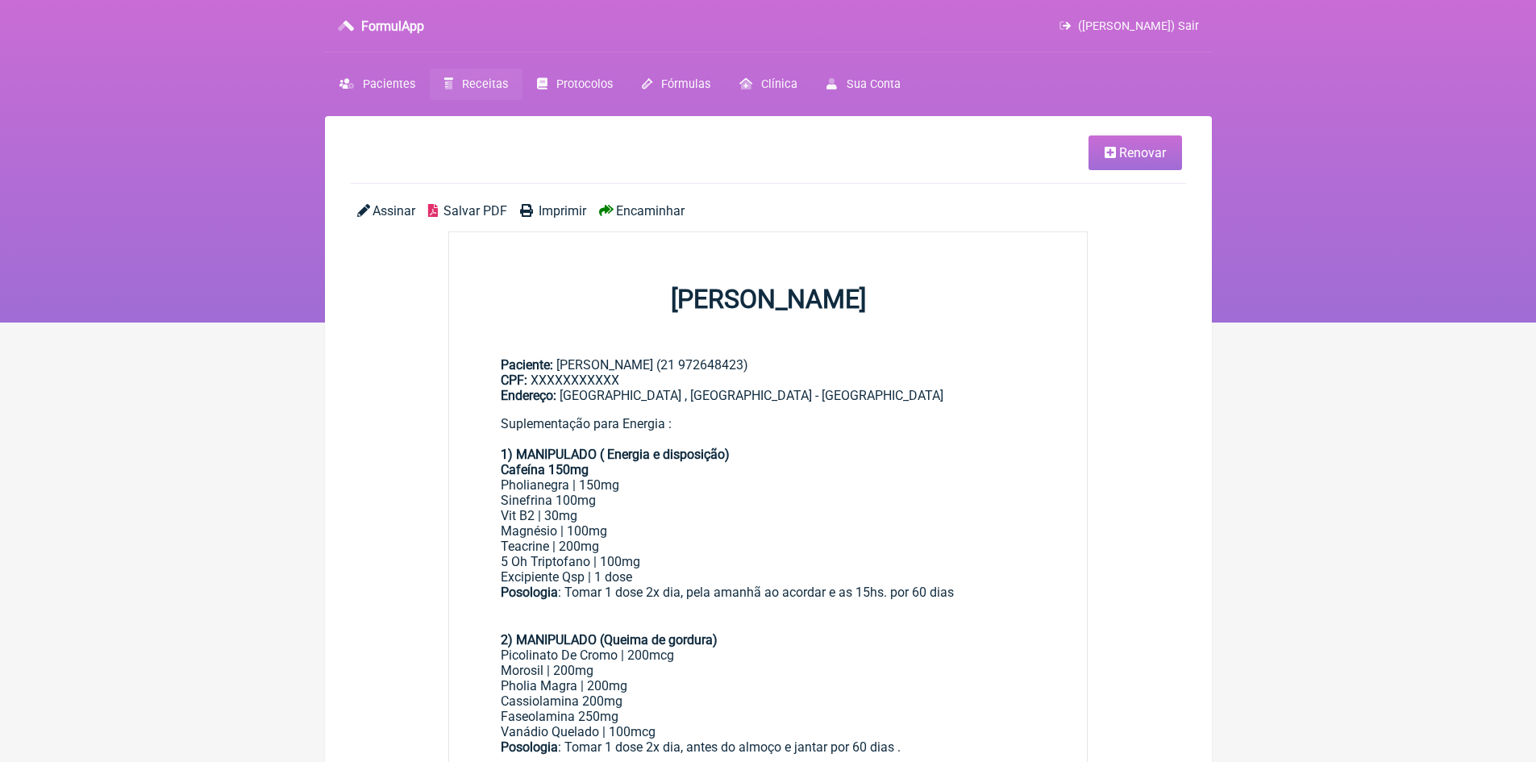
click at [569, 208] on span "Imprimir" at bounding box center [563, 210] width 48 height 15
drag, startPoint x: 1188, startPoint y: 24, endPoint x: 830, endPoint y: 79, distance: 362.3
click at [1188, 24] on span "([PERSON_NAME]) Sair" at bounding box center [1138, 26] width 121 height 14
